Goal: Task Accomplishment & Management: Use online tool/utility

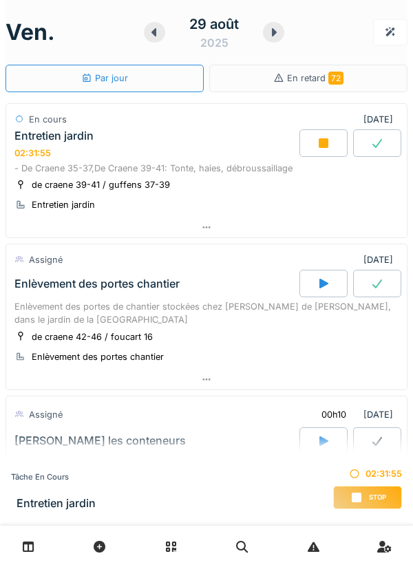
click at [217, 227] on div at bounding box center [206, 227] width 400 height 20
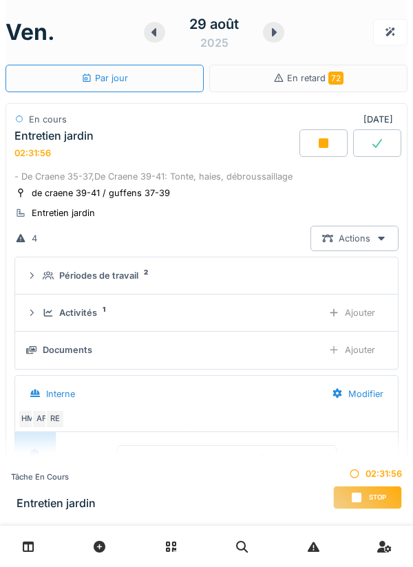
scroll to position [48, 0]
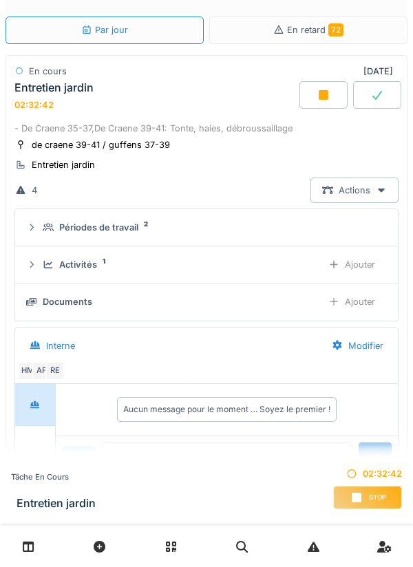
click at [359, 261] on div "Ajouter" at bounding box center [352, 264] width 70 height 25
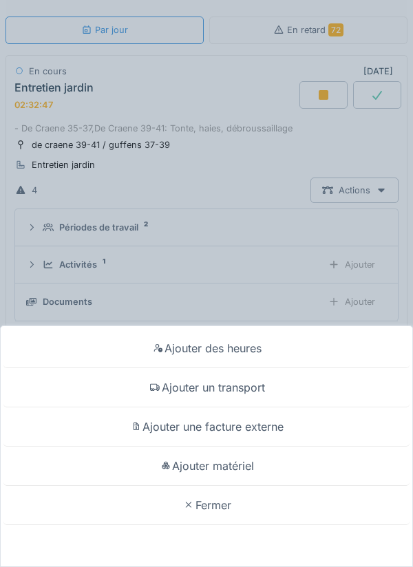
click at [344, 306] on div "Ajouter des heures Ajouter un transport Ajouter une facture externe Ajouter mat…" at bounding box center [206, 283] width 413 height 567
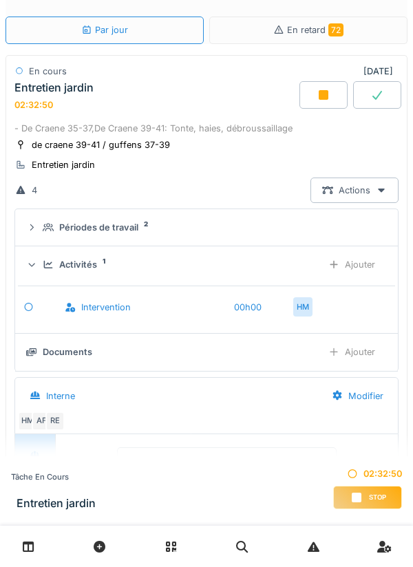
click at [223, 268] on div "Activités 1" at bounding box center [177, 264] width 268 height 13
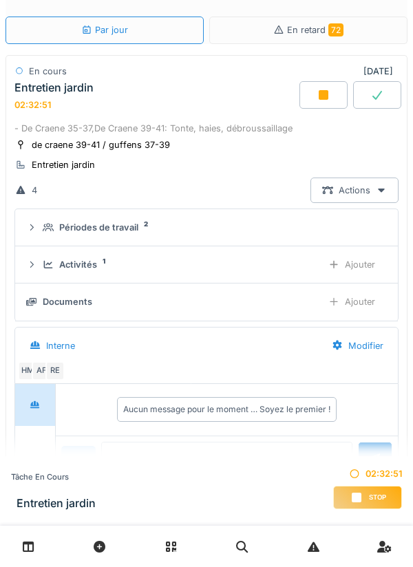
click at [363, 305] on div "Ajouter" at bounding box center [352, 301] width 70 height 25
click at [360, 307] on div "Ajouter" at bounding box center [352, 301] width 70 height 25
click at [344, 306] on div "Ajouter" at bounding box center [352, 301] width 70 height 25
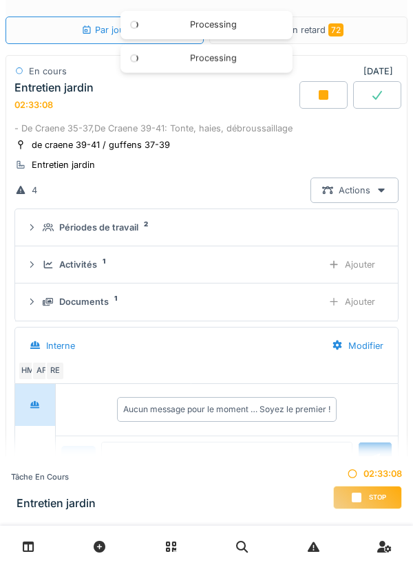
click at [358, 294] on div "Ajouter" at bounding box center [352, 301] width 70 height 25
